Goal: Task Accomplishment & Management: Use online tool/utility

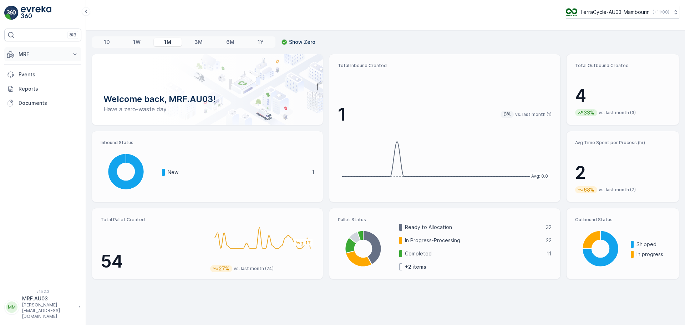
click at [73, 53] on icon at bounding box center [74, 54] width 7 height 7
click at [36, 106] on p "Outbound" at bounding box center [30, 106] width 24 height 7
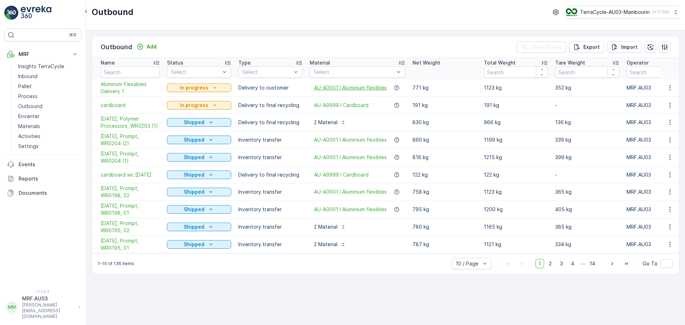
click at [344, 88] on span "AU-A0001 I Aluminium flexibles" at bounding box center [350, 87] width 73 height 7
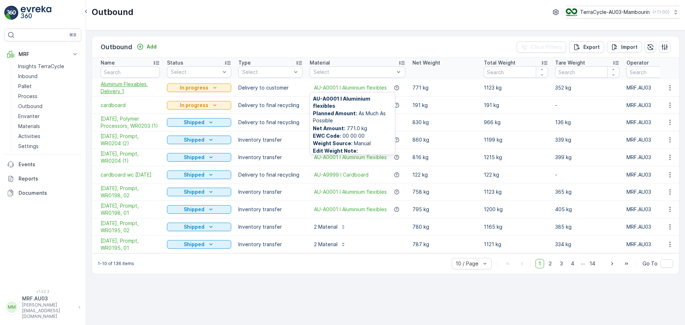
click at [126, 82] on span "Aluminum Flexables Delivery 1" at bounding box center [130, 88] width 59 height 14
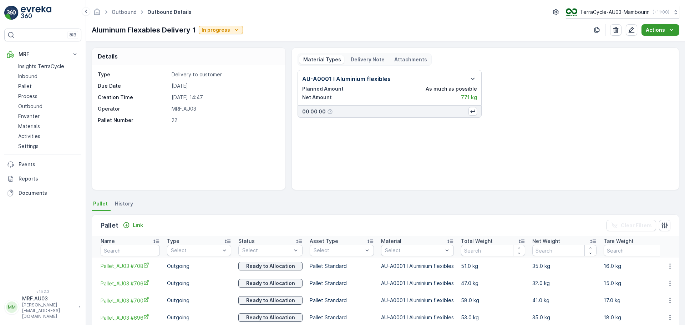
click at [674, 29] on icon "Actions" at bounding box center [671, 29] width 7 height 7
click at [667, 44] on span "Create Delivery Note" at bounding box center [656, 43] width 51 height 7
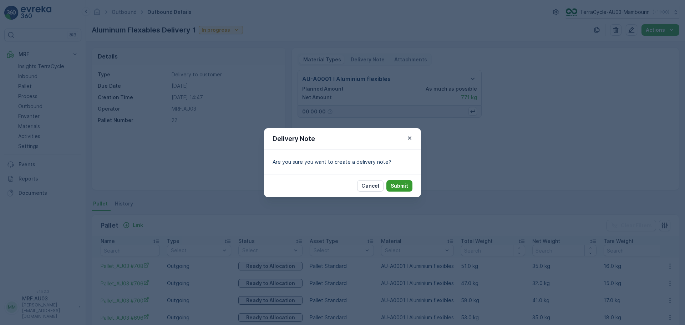
click at [401, 183] on p "Submit" at bounding box center [399, 185] width 17 height 7
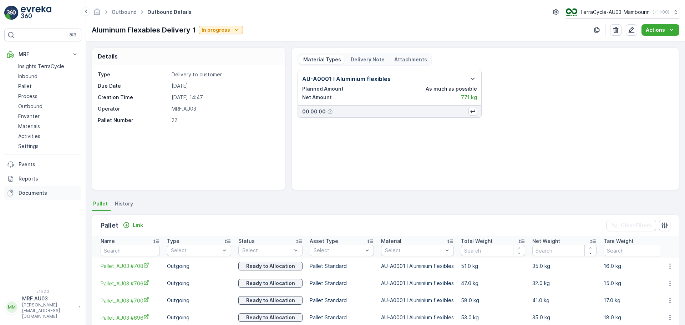
click at [26, 194] on p "Documents" at bounding box center [49, 192] width 60 height 7
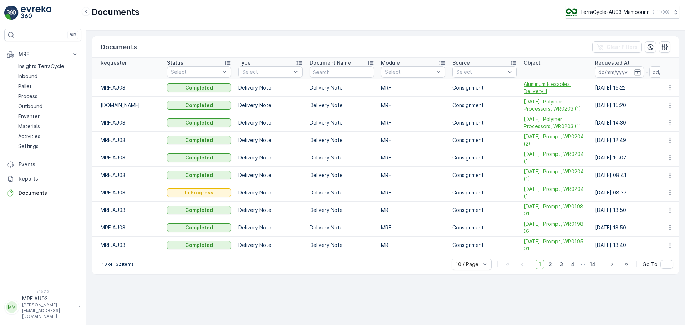
click at [556, 84] on span "Aluminum Flexables Delivery 1" at bounding box center [556, 88] width 64 height 14
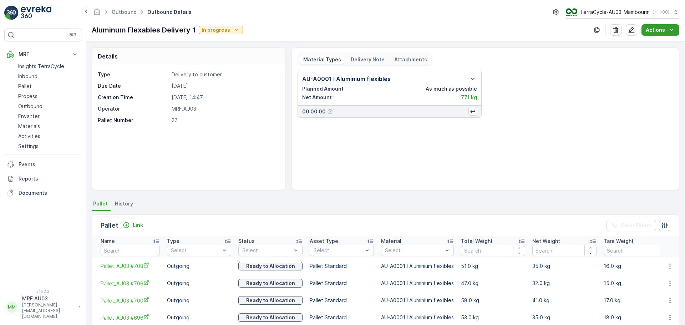
click at [673, 30] on icon "Actions" at bounding box center [671, 29] width 7 height 7
click at [475, 137] on div "AU-A0001 I Aluminium flexibles Planned Amount As much as possible Net Amount 77…" at bounding box center [486, 127] width 376 height 114
click at [132, 13] on link "Outbound" at bounding box center [124, 12] width 25 height 6
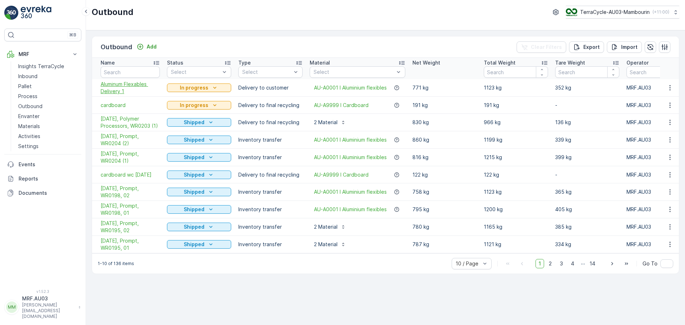
click at [129, 85] on span "Aluminum Flexables Delivery 1" at bounding box center [130, 88] width 59 height 14
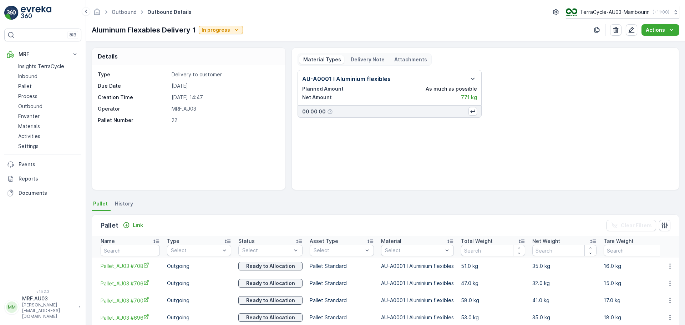
click at [366, 60] on p "Delivery Note" at bounding box center [367, 59] width 35 height 7
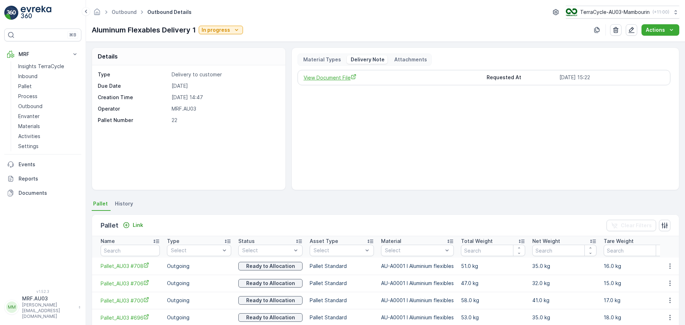
click at [338, 78] on span "View Document File" at bounding box center [393, 77] width 178 height 7
